Goal: Task Accomplishment & Management: Complete application form

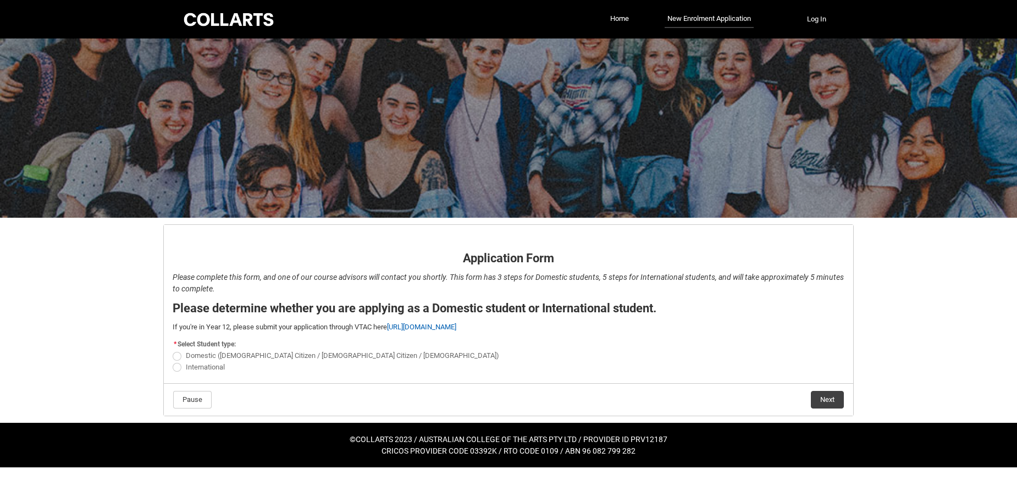
click at [181, 355] on label "Domestic ([DEMOGRAPHIC_DATA] Citizen / [DEMOGRAPHIC_DATA] Citizen / [DEMOGRAPHI…" at bounding box center [338, 355] width 331 height 8
click at [173, 350] on input "Domestic (Australian Citizen / New Zealand Citizen / Permanent Resident)" at bounding box center [172, 350] width 1 height 1
radio input "true"
click at [830, 405] on button "Next" at bounding box center [827, 400] width 33 height 18
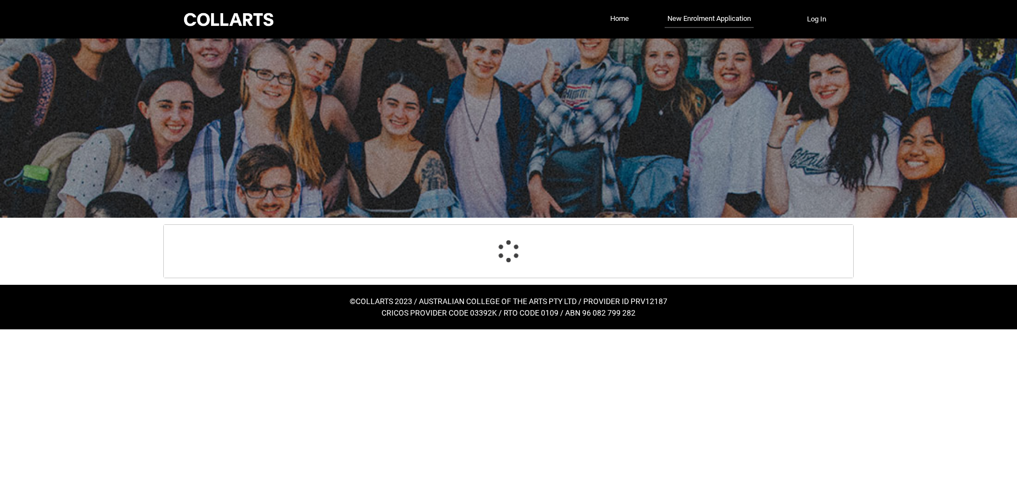
scroll to position [115, 0]
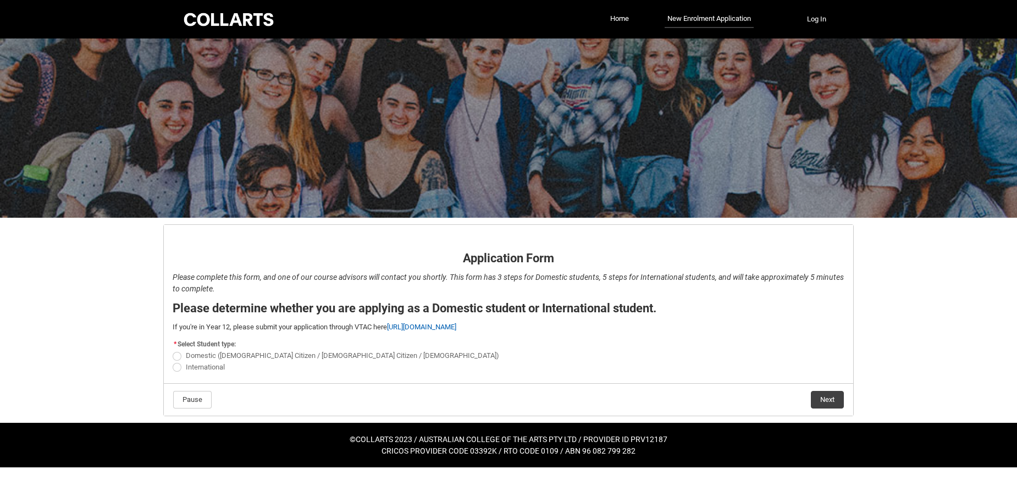
click at [439, 347] on fieldset "* Select Student type: Domestic ([DEMOGRAPHIC_DATA] Citizen / New [DEMOGRAPHIC_…" at bounding box center [509, 355] width 672 height 36
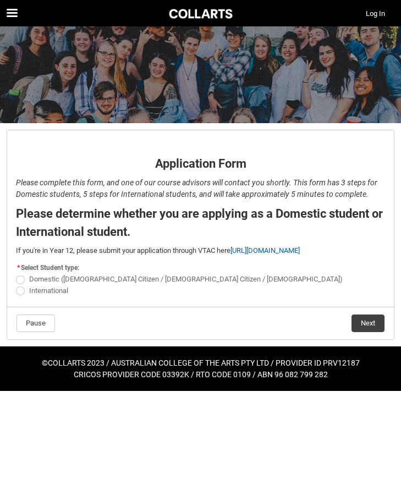
click at [324, 391] on html "Loading × Sorry to interrupt This page has an error. You might just need to ref…" at bounding box center [200, 195] width 401 height 391
